Goal: Navigation & Orientation: Understand site structure

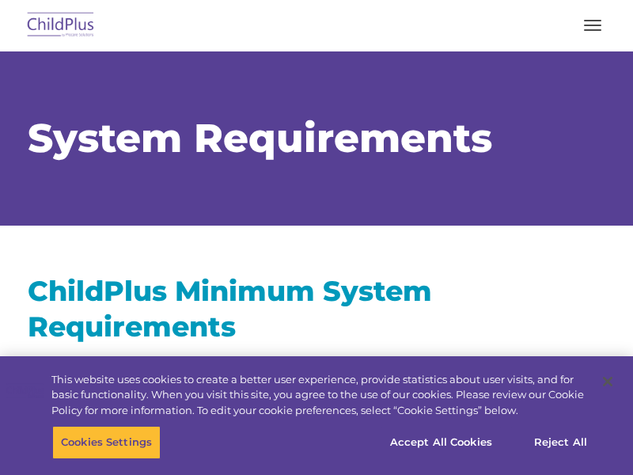
select select "MEDIUM"
